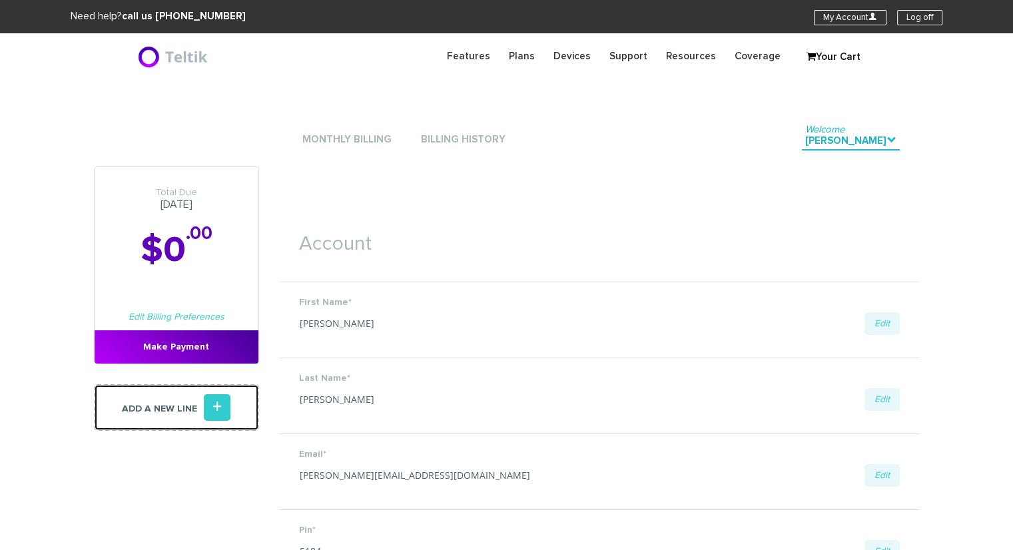
click at [219, 413] on icon "+" at bounding box center [217, 407] width 27 height 27
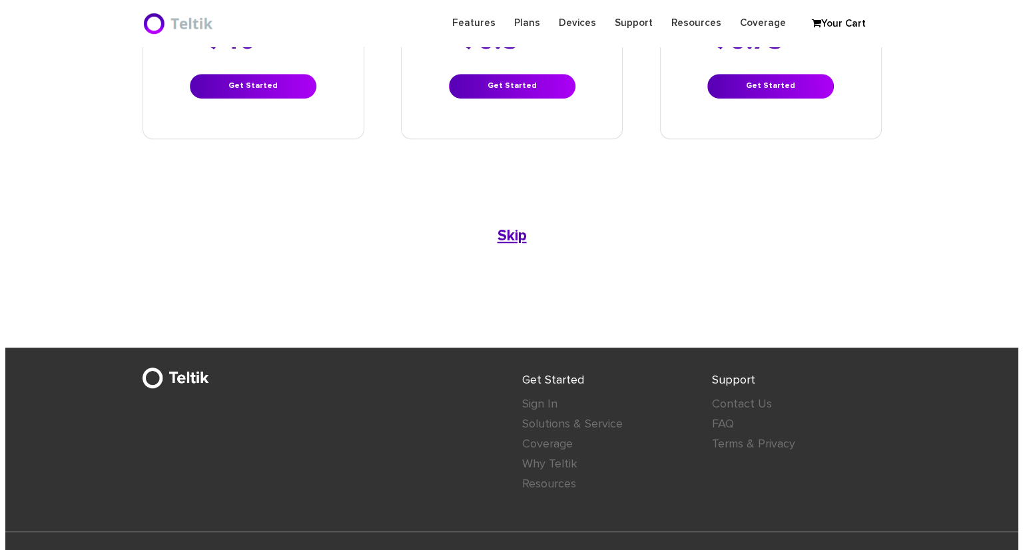
scroll to position [928, 0]
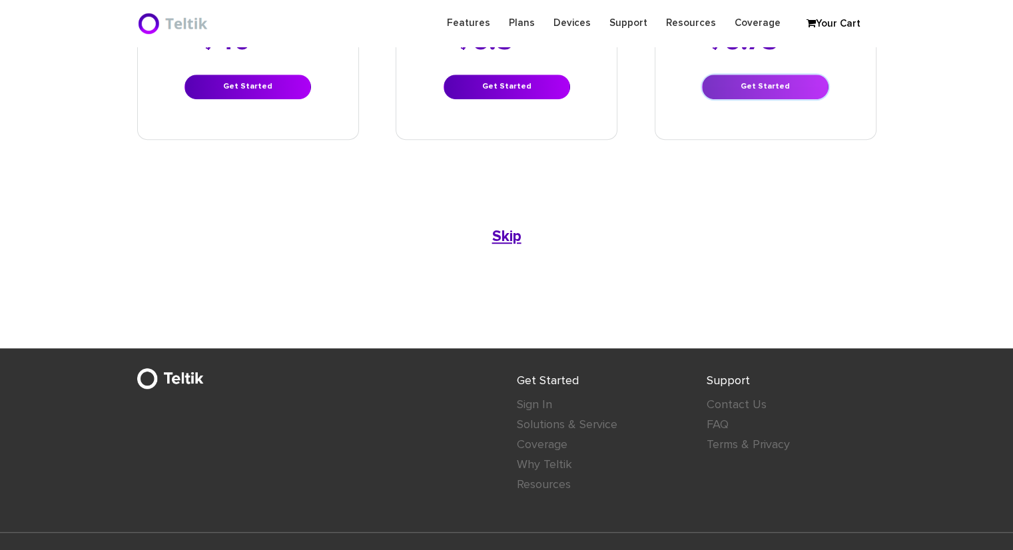
click at [761, 75] on link "Get Started" at bounding box center [765, 87] width 126 height 25
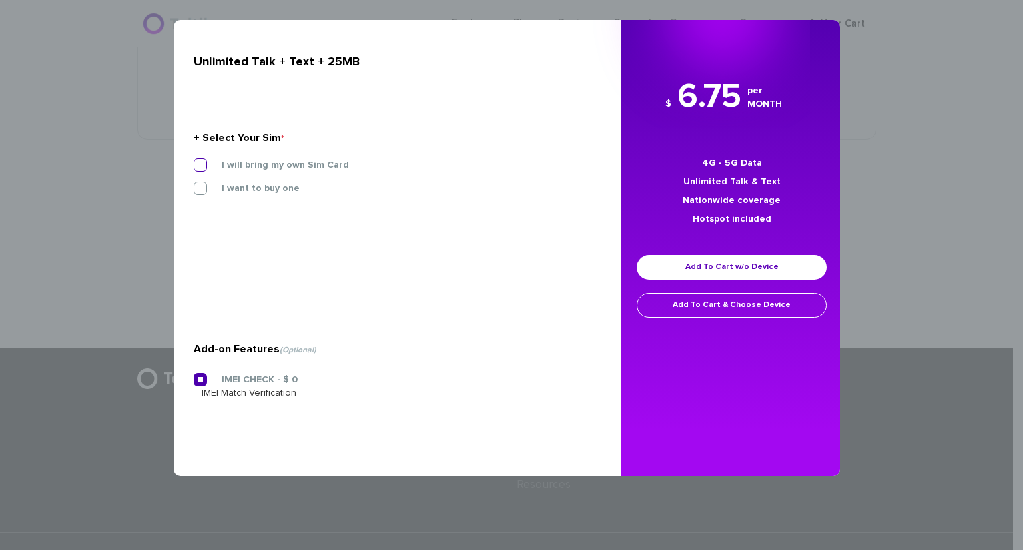
click at [204, 162] on label "I will bring my own Sim Card" at bounding box center [275, 165] width 147 height 12
click at [194, 161] on input "I will bring my own Sim Card" at bounding box center [194, 161] width 0 height 0
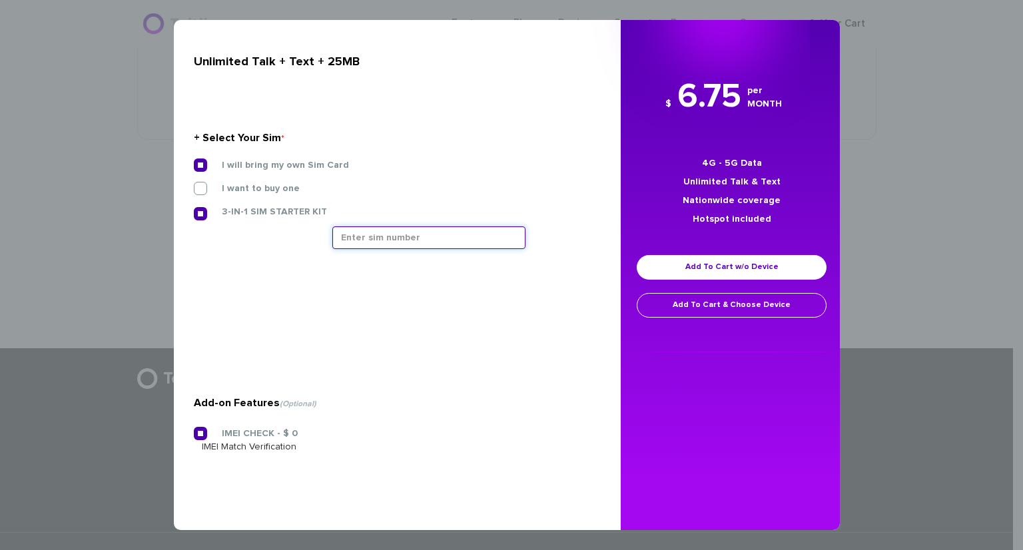
click at [358, 240] on input "text" at bounding box center [428, 237] width 193 height 23
type input "8901240357129197286"
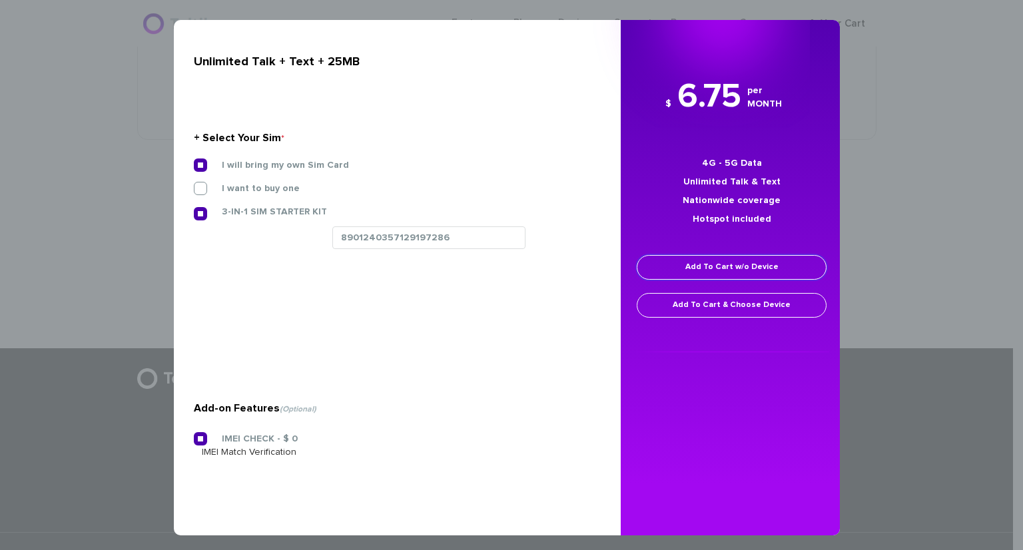
click at [670, 275] on link "Add To Cart w/o Device" at bounding box center [731, 267] width 190 height 25
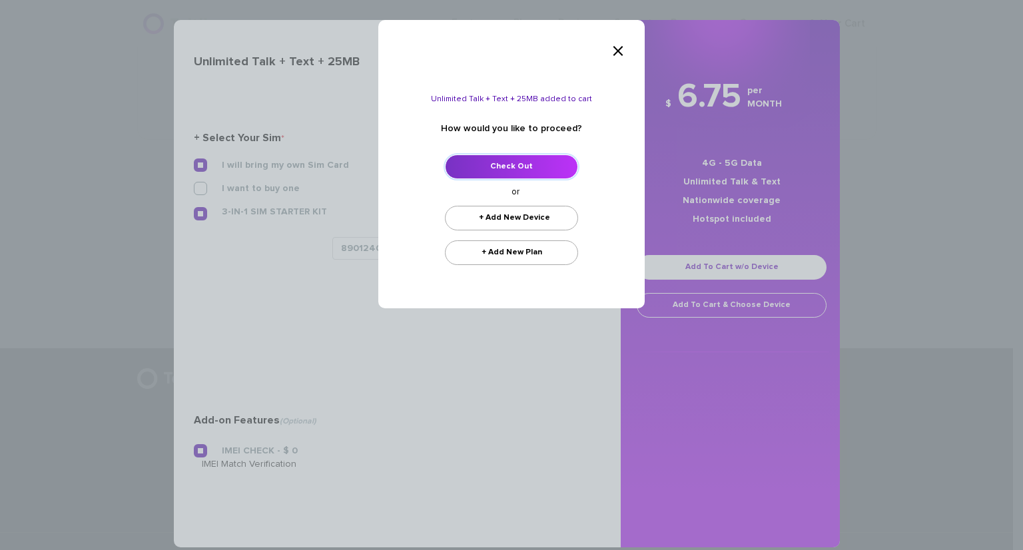
click at [487, 168] on link "Check Out" at bounding box center [511, 166] width 133 height 25
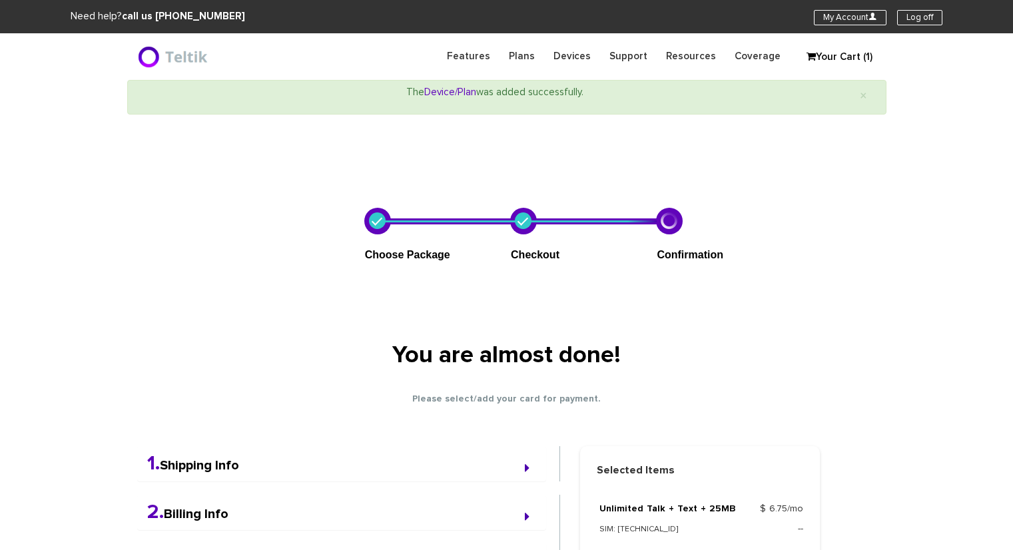
select select "NY"
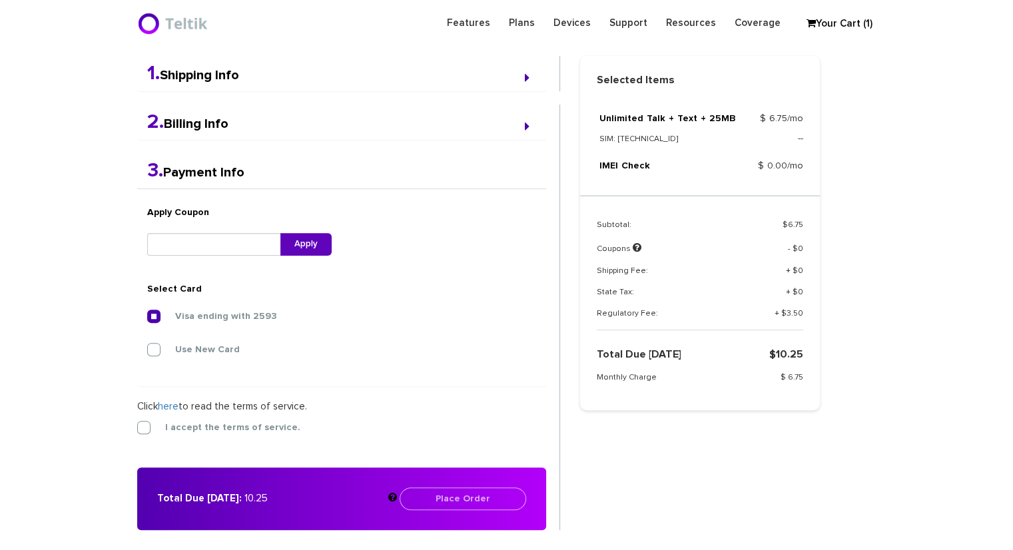
scroll to position [345, 0]
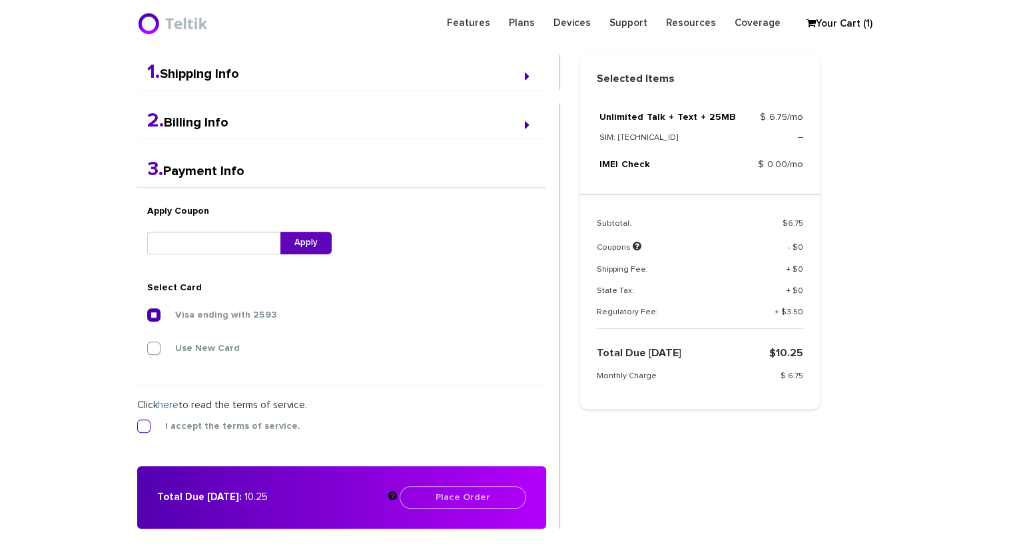
click at [145, 424] on label "I accept the terms of service." at bounding box center [222, 426] width 155 height 12
click at [137, 422] on input "I accept the terms of service." at bounding box center [137, 422] width 0 height 0
click at [445, 503] on button "Place Order" at bounding box center [462, 497] width 126 height 23
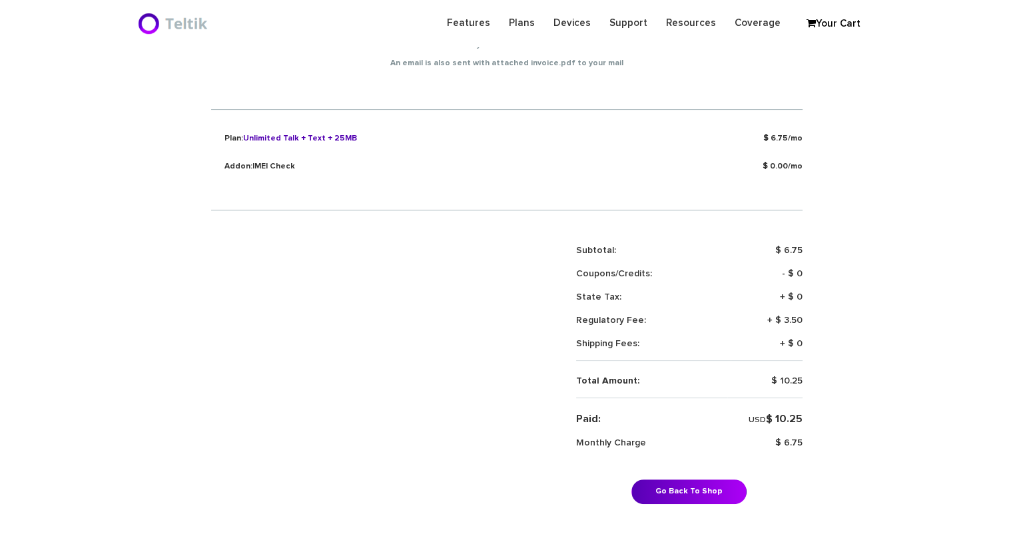
scroll to position [602, 0]
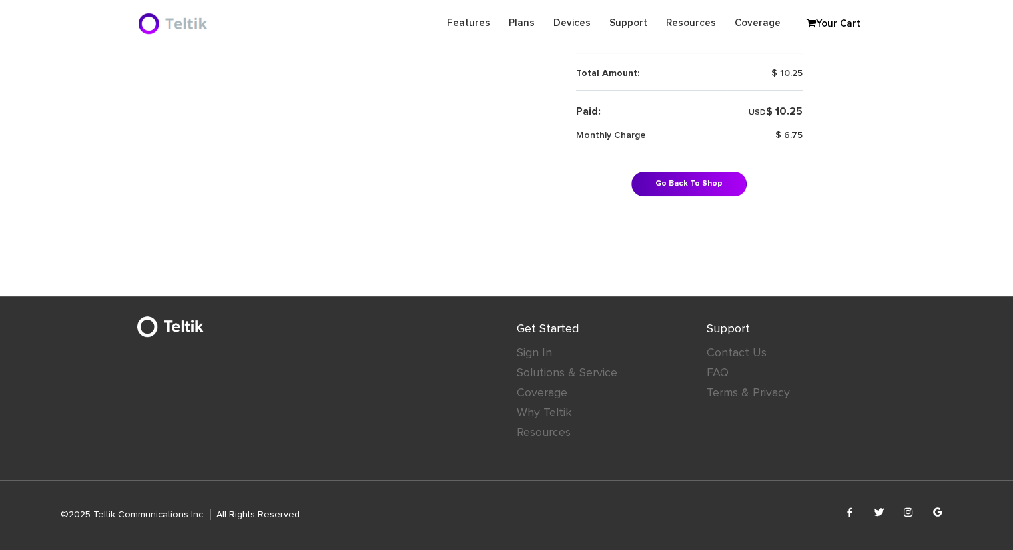
click at [660, 190] on link "Go Back To Shop" at bounding box center [688, 184] width 115 height 25
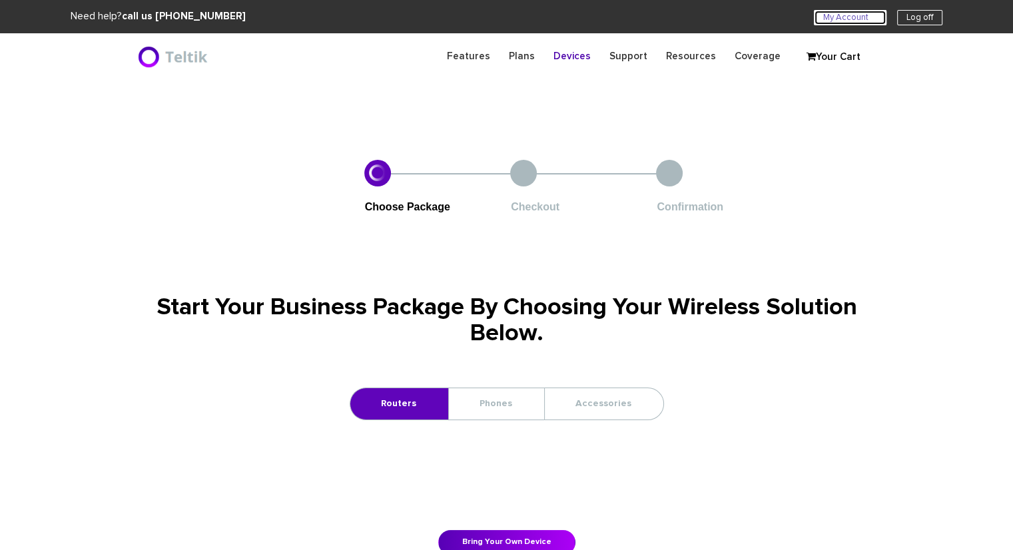
click at [842, 19] on link "My Account U" at bounding box center [850, 17] width 73 height 15
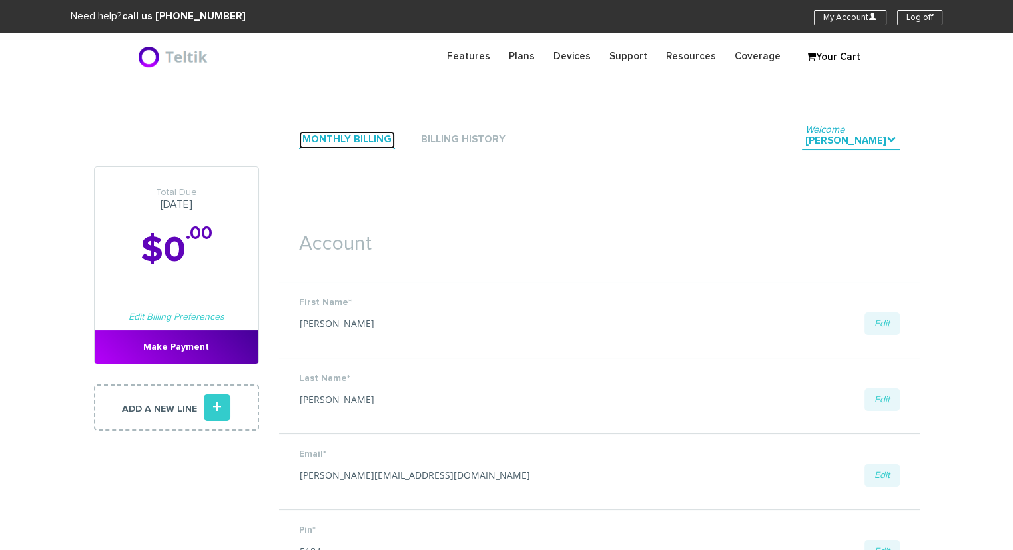
click at [312, 142] on link "Monthly Billing" at bounding box center [347, 140] width 96 height 18
click at [373, 139] on link "Monthly Billing" at bounding box center [347, 140] width 96 height 18
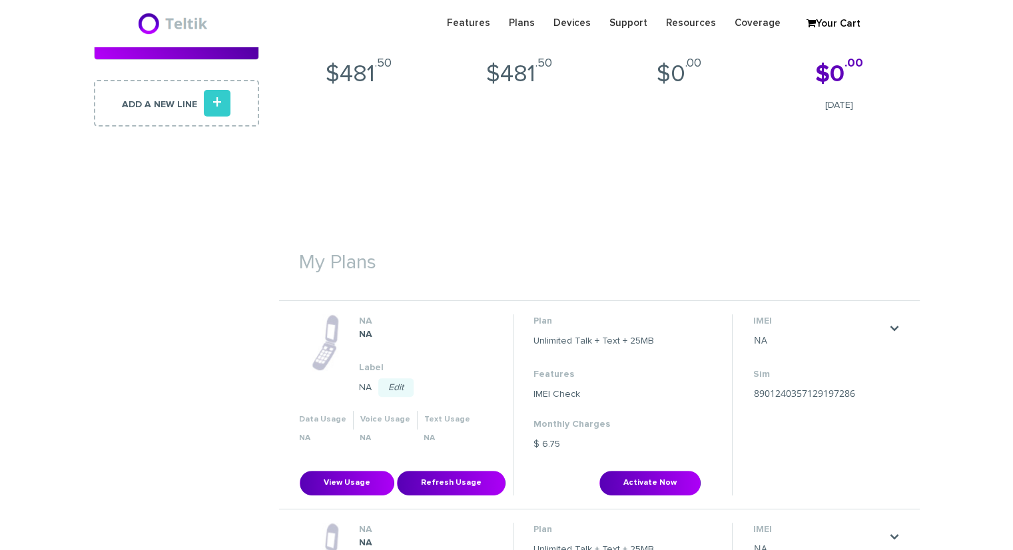
scroll to position [262, 0]
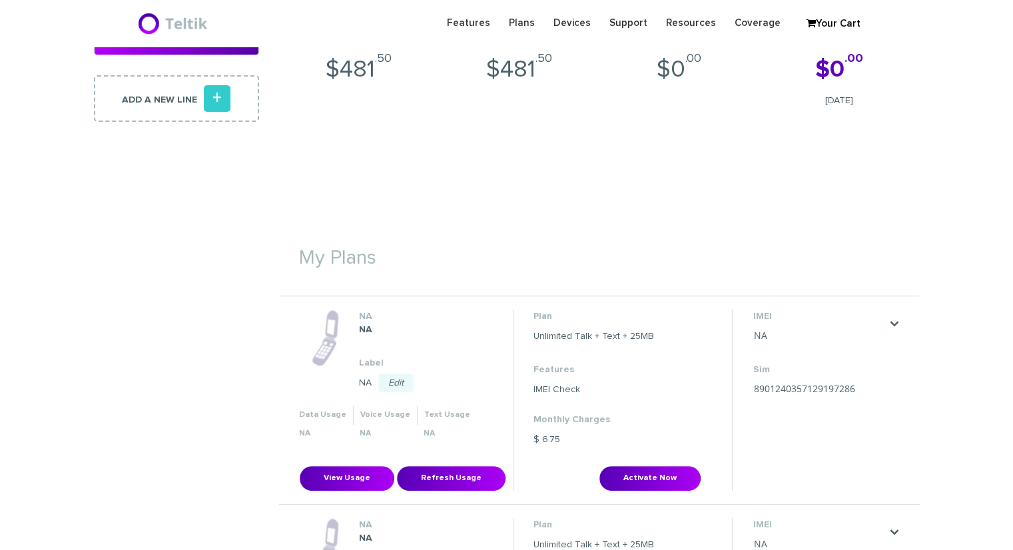
click at [400, 380] on link "Edit" at bounding box center [395, 382] width 35 height 19
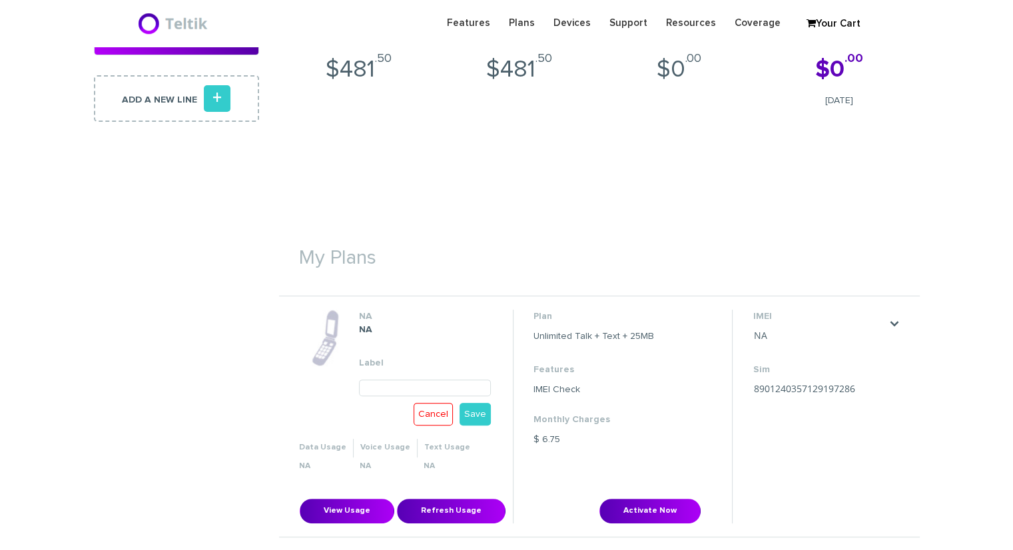
click at [367, 384] on input "text" at bounding box center [425, 387] width 132 height 17
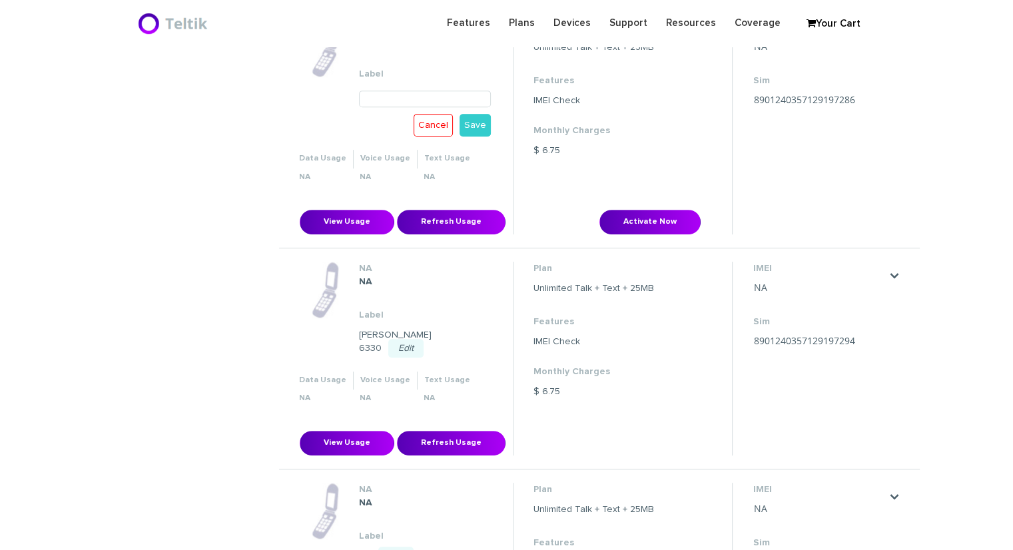
scroll to position [543, 0]
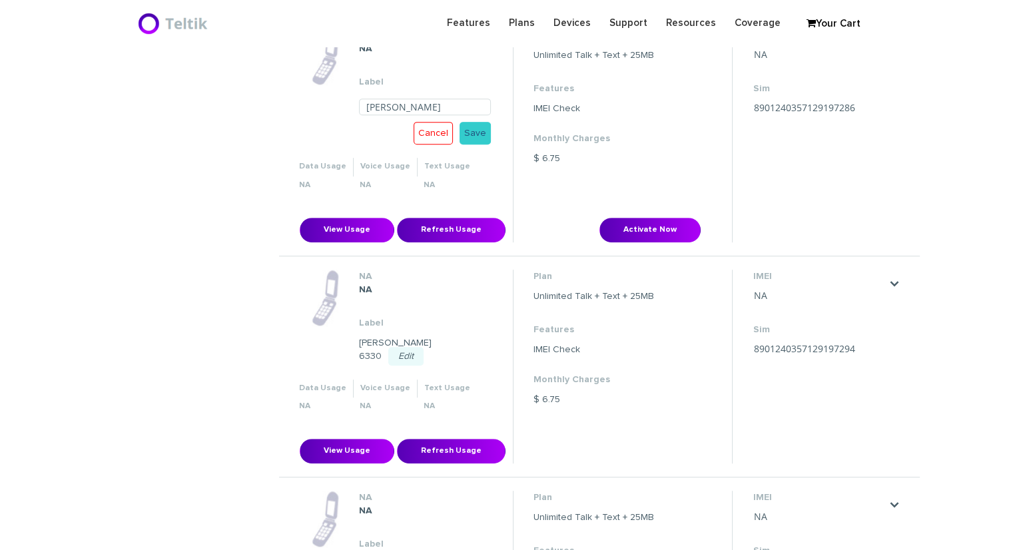
type input "[PERSON_NAME]"
click at [481, 130] on link "Save" at bounding box center [474, 133] width 31 height 23
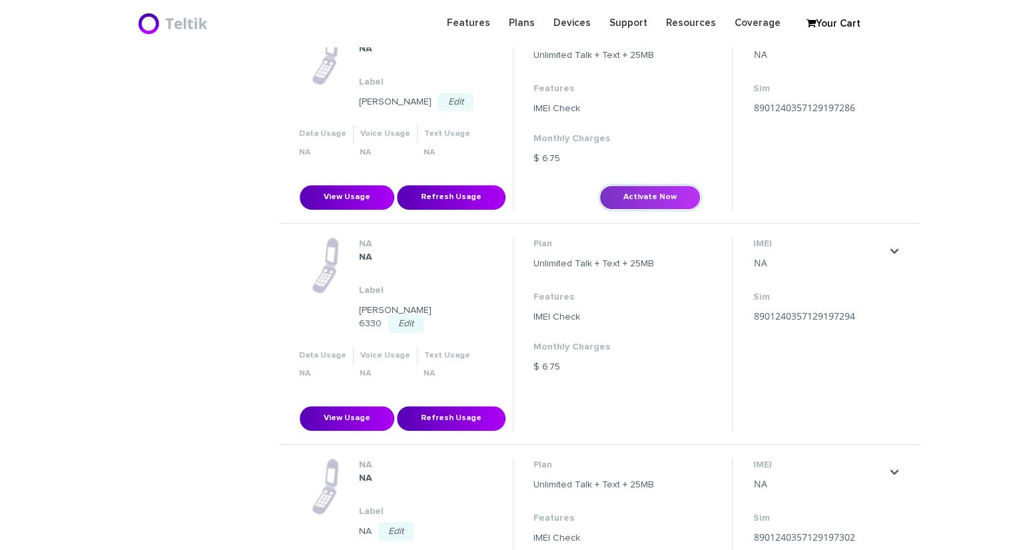
click at [652, 200] on button "Activate Now" at bounding box center [649, 197] width 101 height 25
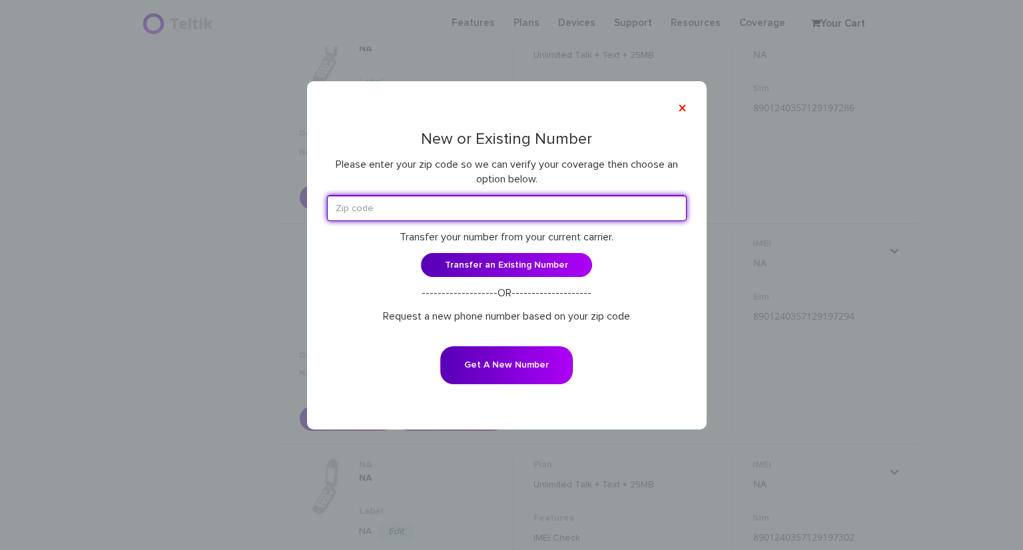
click at [534, 217] on input "text" at bounding box center [507, 208] width 360 height 26
type input "11367"
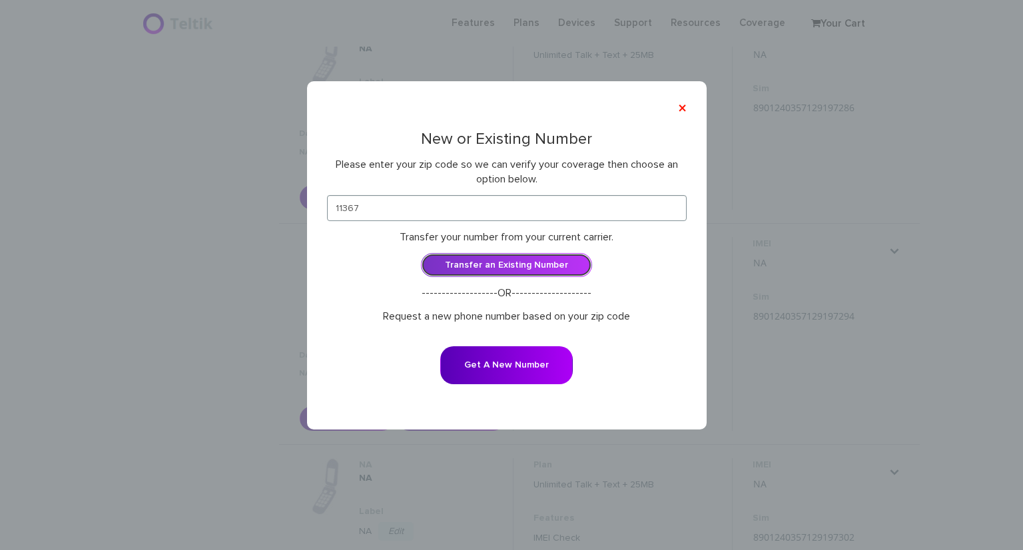
click at [531, 256] on link "Transfer an Existing Number" at bounding box center [506, 265] width 171 height 24
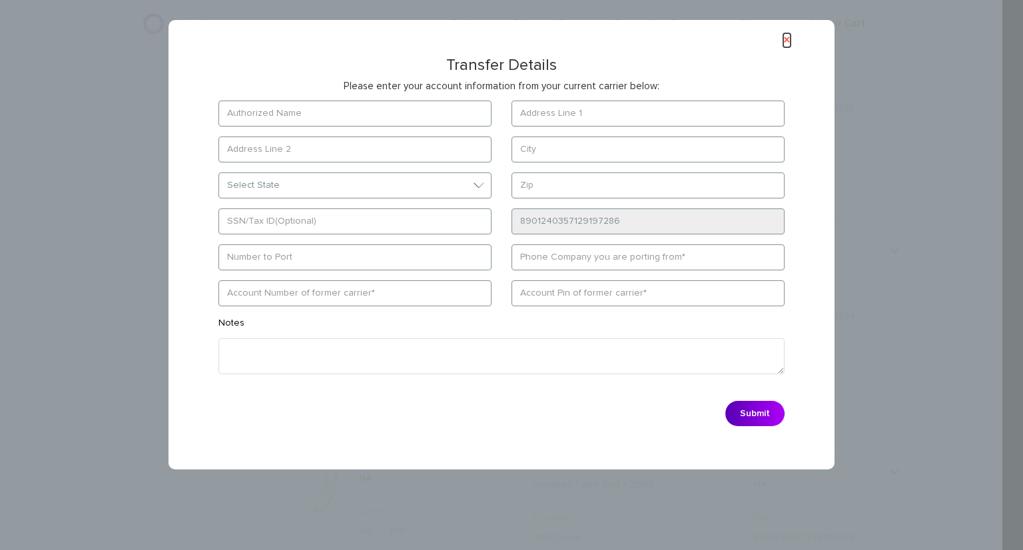
click at [784, 41] on button "×" at bounding box center [786, 40] width 7 height 14
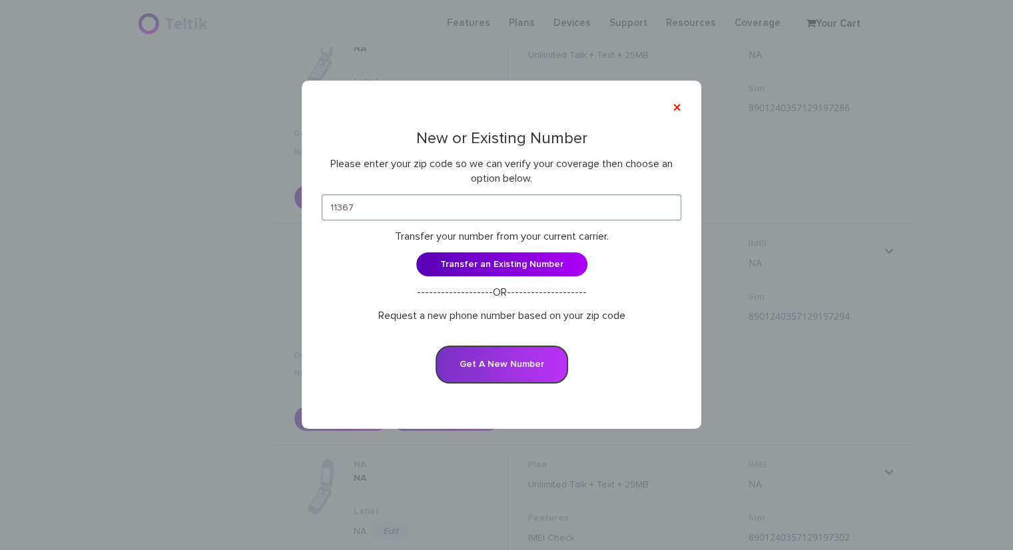
click at [471, 369] on button "Get A New Number" at bounding box center [501, 365] width 132 height 38
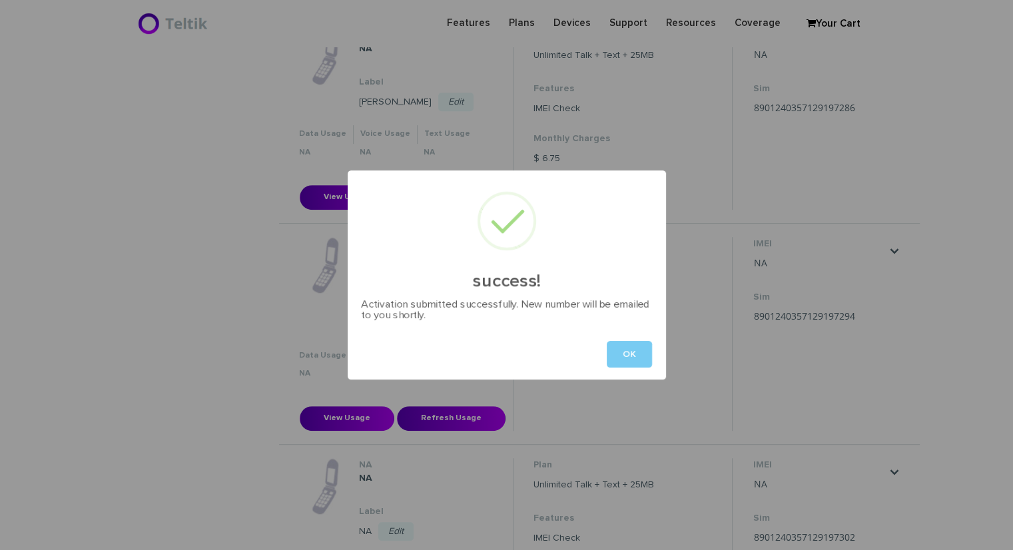
click at [626, 354] on button "OK" at bounding box center [629, 354] width 45 height 27
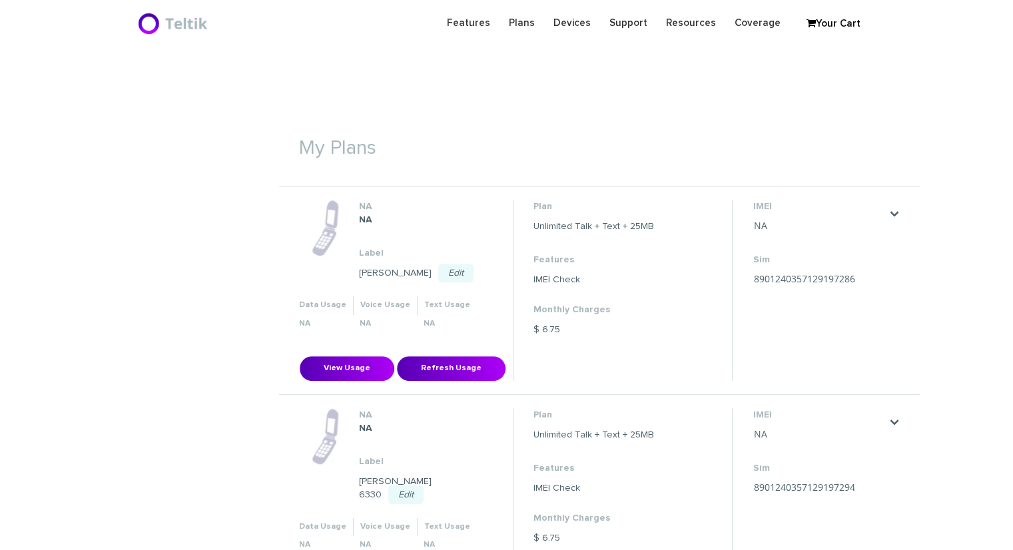
scroll to position [369, 0]
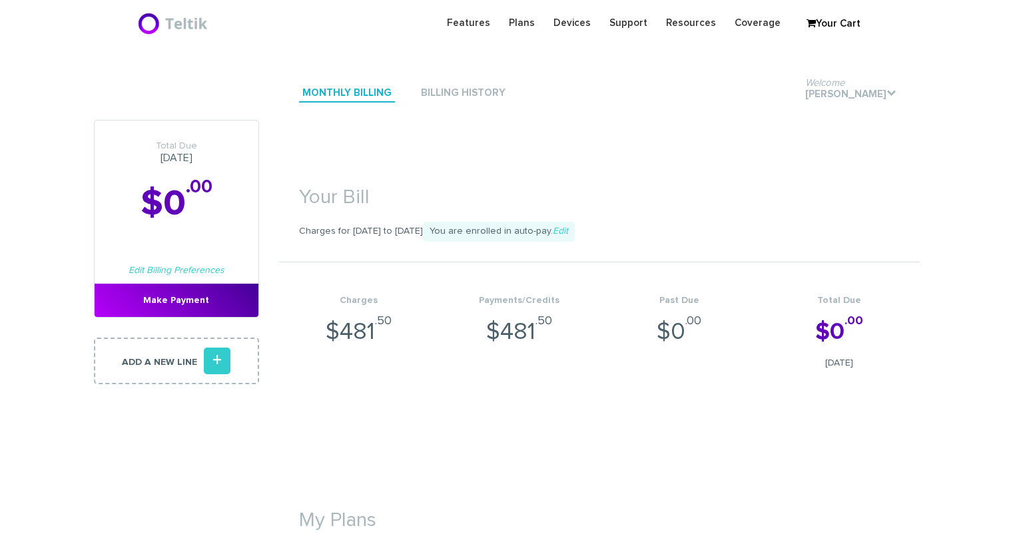
scroll to position [369, 0]
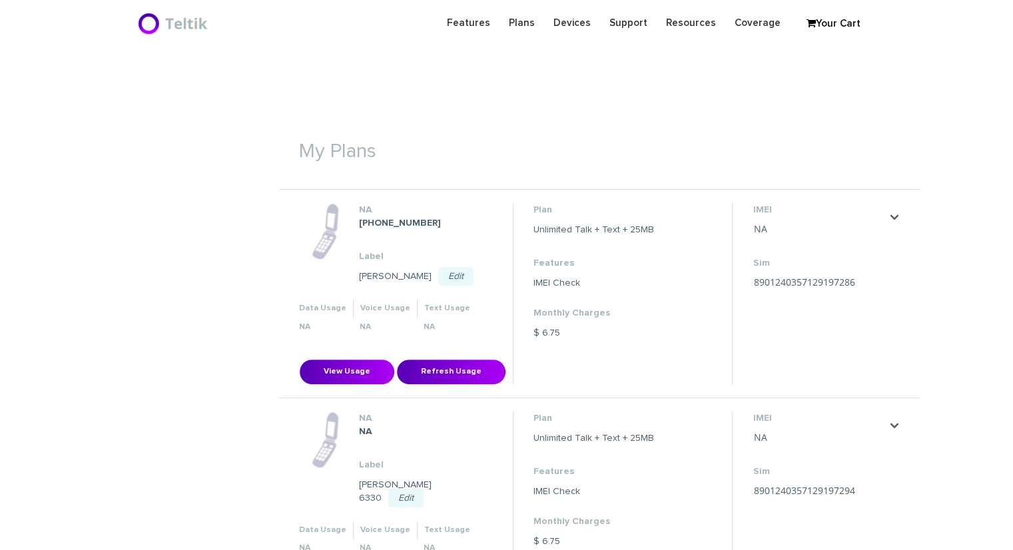
click at [447, 270] on link "Edit" at bounding box center [455, 276] width 35 height 19
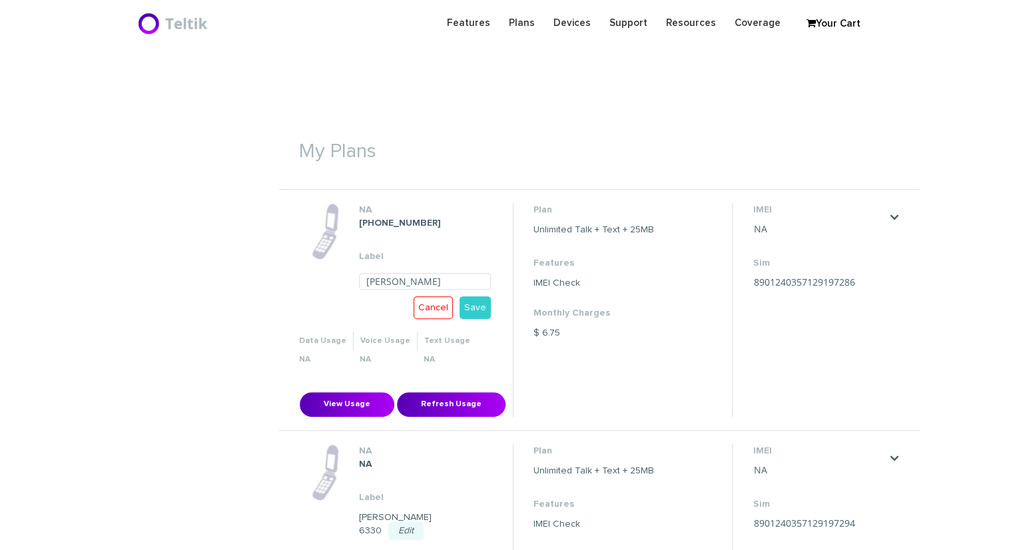
click at [441, 280] on input "[PERSON_NAME]" at bounding box center [425, 281] width 132 height 17
click at [469, 307] on link "Save" at bounding box center [474, 307] width 31 height 23
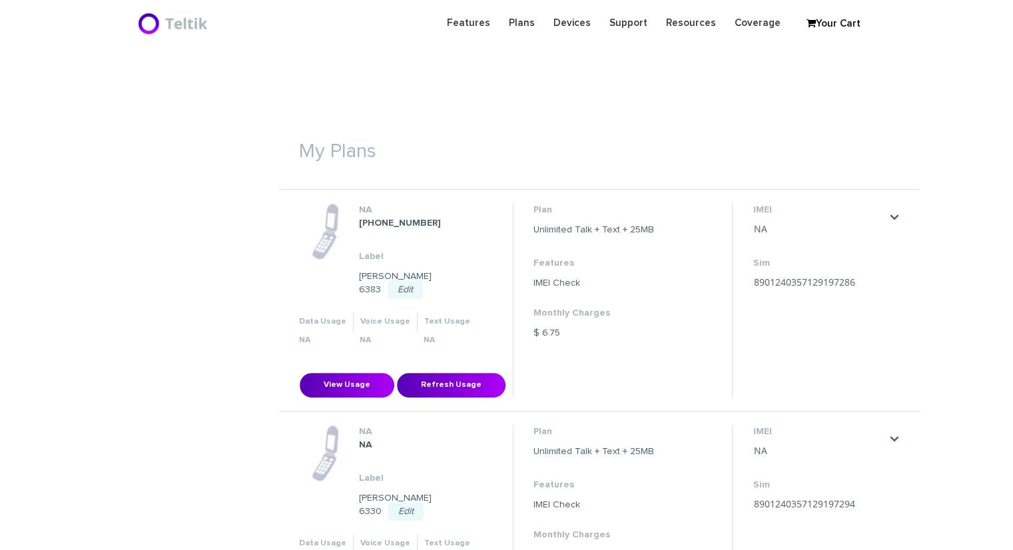
click at [423, 280] on link "Edit" at bounding box center [404, 289] width 35 height 19
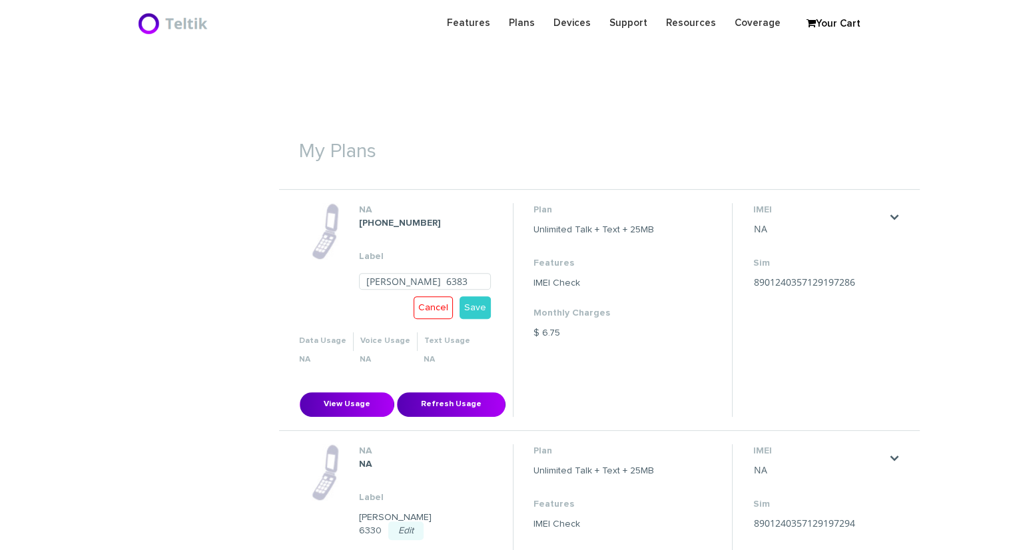
click at [394, 280] on input "[PERSON_NAME] 6383" at bounding box center [425, 281] width 132 height 17
type input "[PERSON_NAME] 6383"
click at [483, 312] on link "Save" at bounding box center [474, 307] width 31 height 23
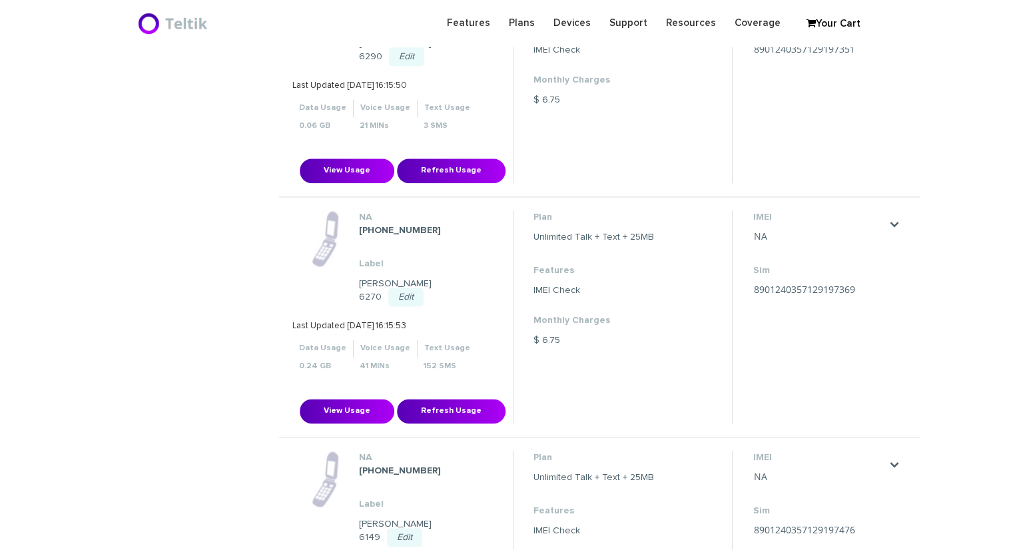
scroll to position [1713, 0]
